Goal: Check status: Check status

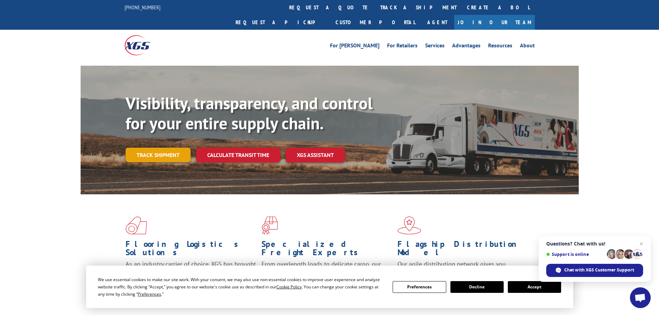
click at [171, 148] on link "Track shipment" at bounding box center [158, 155] width 65 height 15
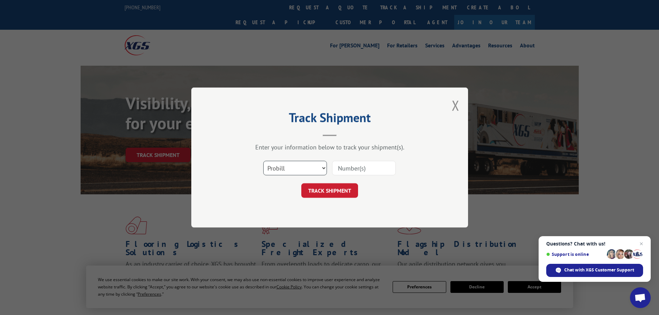
click at [315, 169] on select "Select category... Probill BOL PO" at bounding box center [295, 168] width 64 height 15
click at [263, 161] on select "Select category... Probill BOL PO" at bounding box center [295, 168] width 64 height 15
click at [370, 171] on input at bounding box center [364, 168] width 64 height 15
paste input "17108286"
type input "17108286"
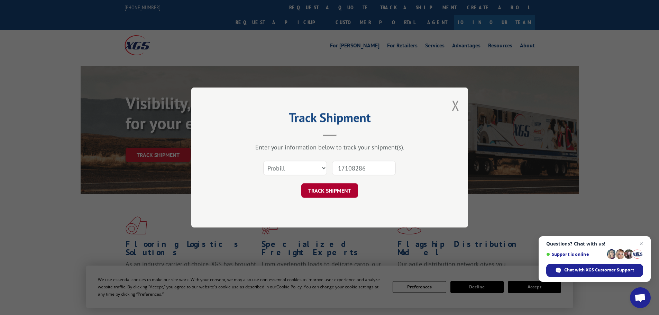
click at [342, 190] on button "TRACK SHIPMENT" at bounding box center [329, 190] width 57 height 15
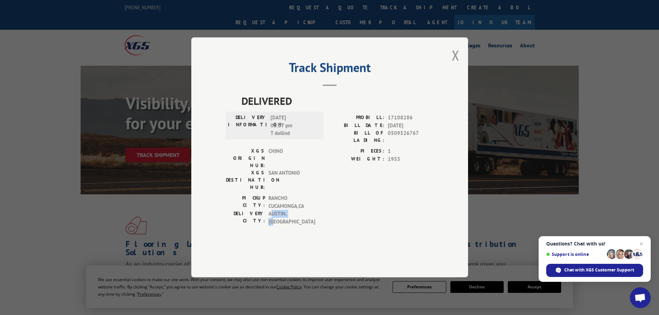
drag, startPoint x: 272, startPoint y: 205, endPoint x: 293, endPoint y: 203, distance: 20.9
click at [293, 210] on span "[GEOGRAPHIC_DATA] , [GEOGRAPHIC_DATA]" at bounding box center [292, 218] width 47 height 16
click at [274, 164] on span "CHINO" at bounding box center [292, 159] width 47 height 22
drag, startPoint x: 269, startPoint y: 170, endPoint x: 285, endPoint y: 198, distance: 32.9
click at [296, 174] on span "SAN ANTONIO" at bounding box center [292, 181] width 47 height 22
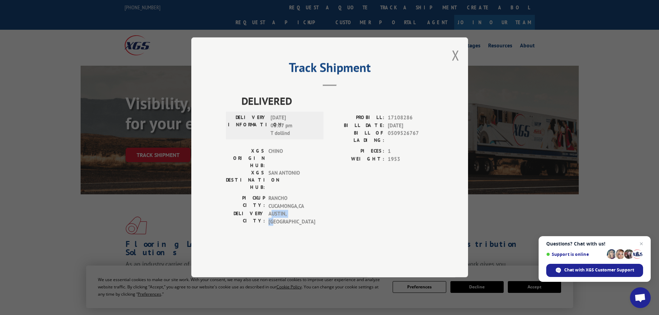
drag, startPoint x: 270, startPoint y: 207, endPoint x: 298, endPoint y: 206, distance: 27.3
click at [298, 210] on span "[GEOGRAPHIC_DATA] , [GEOGRAPHIC_DATA]" at bounding box center [292, 218] width 47 height 16
drag, startPoint x: 388, startPoint y: 135, endPoint x: 420, endPoint y: 135, distance: 31.8
click at [420, 122] on span "17108286" at bounding box center [411, 118] width 46 height 8
drag, startPoint x: 389, startPoint y: 149, endPoint x: 418, endPoint y: 148, distance: 29.1
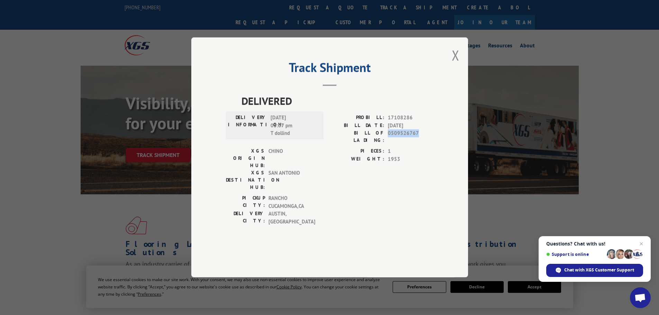
click at [418, 144] on span "0509526767" at bounding box center [411, 137] width 46 height 15
click at [400, 144] on span "0509526767" at bounding box center [411, 137] width 46 height 15
click at [459, 64] on button "Close modal" at bounding box center [456, 55] width 8 height 18
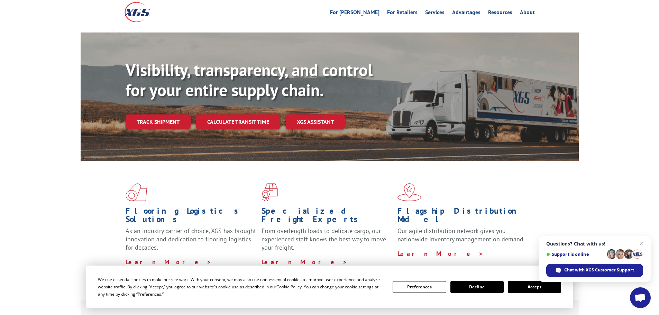
scroll to position [69, 0]
